Goal: Transaction & Acquisition: Purchase product/service

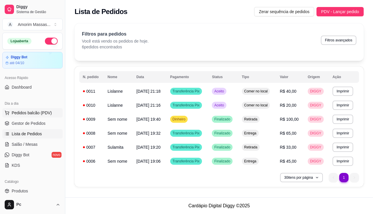
click at [31, 112] on span "Pedidos balcão (PDV)" at bounding box center [32, 113] width 40 height 6
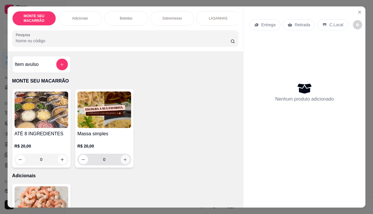
click at [123, 162] on icon "increase-product-quantity" at bounding box center [125, 159] width 4 height 4
type input "1"
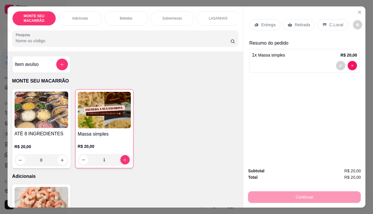
click at [262, 22] on p "Entrega" at bounding box center [268, 25] width 14 height 6
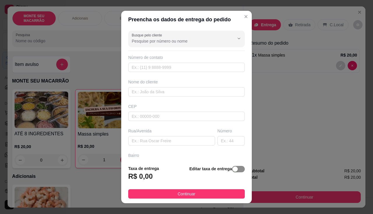
click at [234, 170] on span "button" at bounding box center [238, 169] width 13 height 6
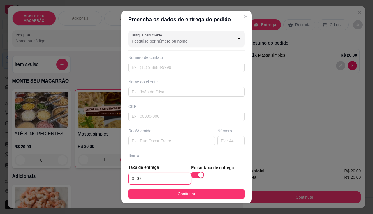
click at [144, 183] on input "0,00" at bounding box center [160, 178] width 62 height 11
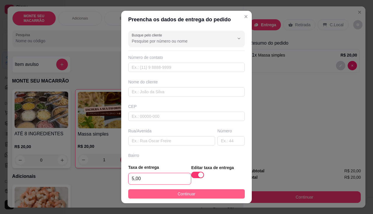
type input "5,00"
click at [184, 193] on span "Continuar" at bounding box center [187, 194] width 18 height 6
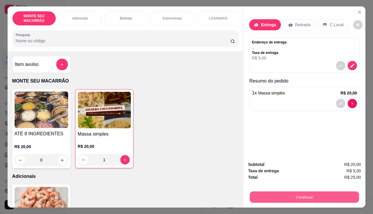
click at [295, 198] on button "Continuar" at bounding box center [304, 197] width 109 height 11
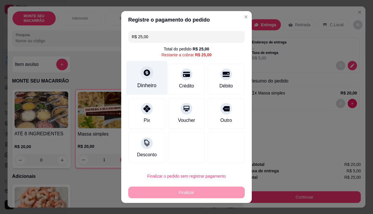
click at [151, 84] on div "Dinheiro" at bounding box center [146, 86] width 19 height 8
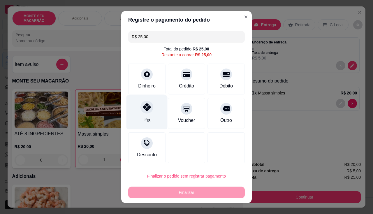
click at [142, 111] on div at bounding box center [147, 107] width 13 height 13
type input "R$ 0,00"
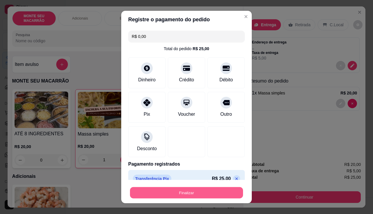
click at [177, 192] on button "Finalizar" at bounding box center [186, 192] width 113 height 11
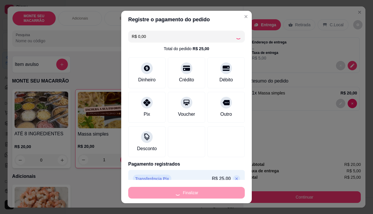
type input "0"
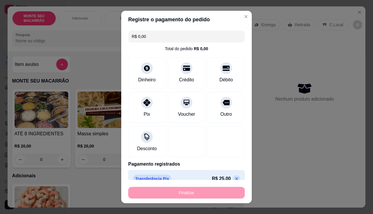
type input "-R$ 25,00"
